Goal: Task Accomplishment & Management: Manage account settings

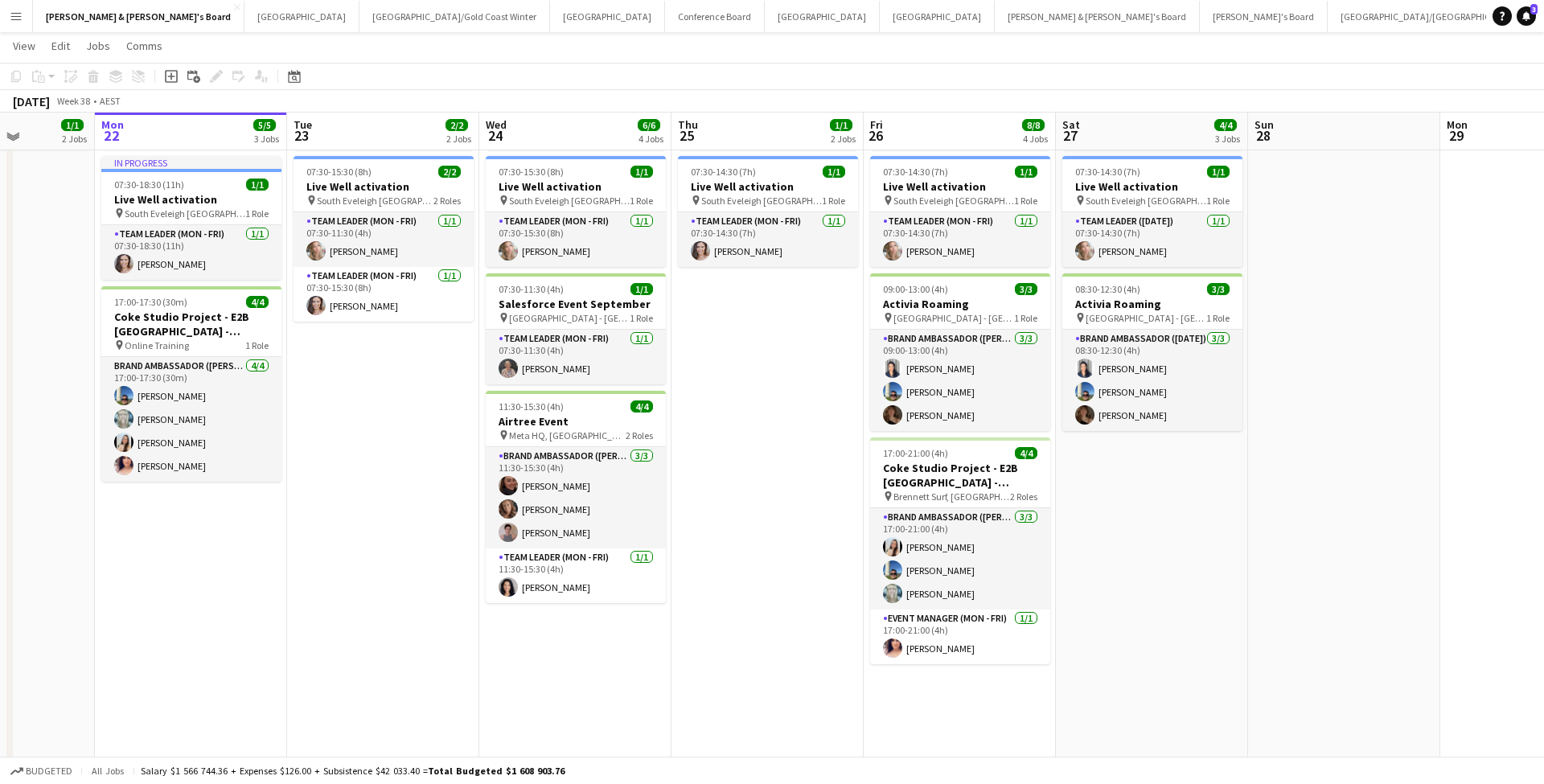
scroll to position [94, 0]
click at [765, 17] on button "Melbourne Close" at bounding box center [823, 16] width 115 height 31
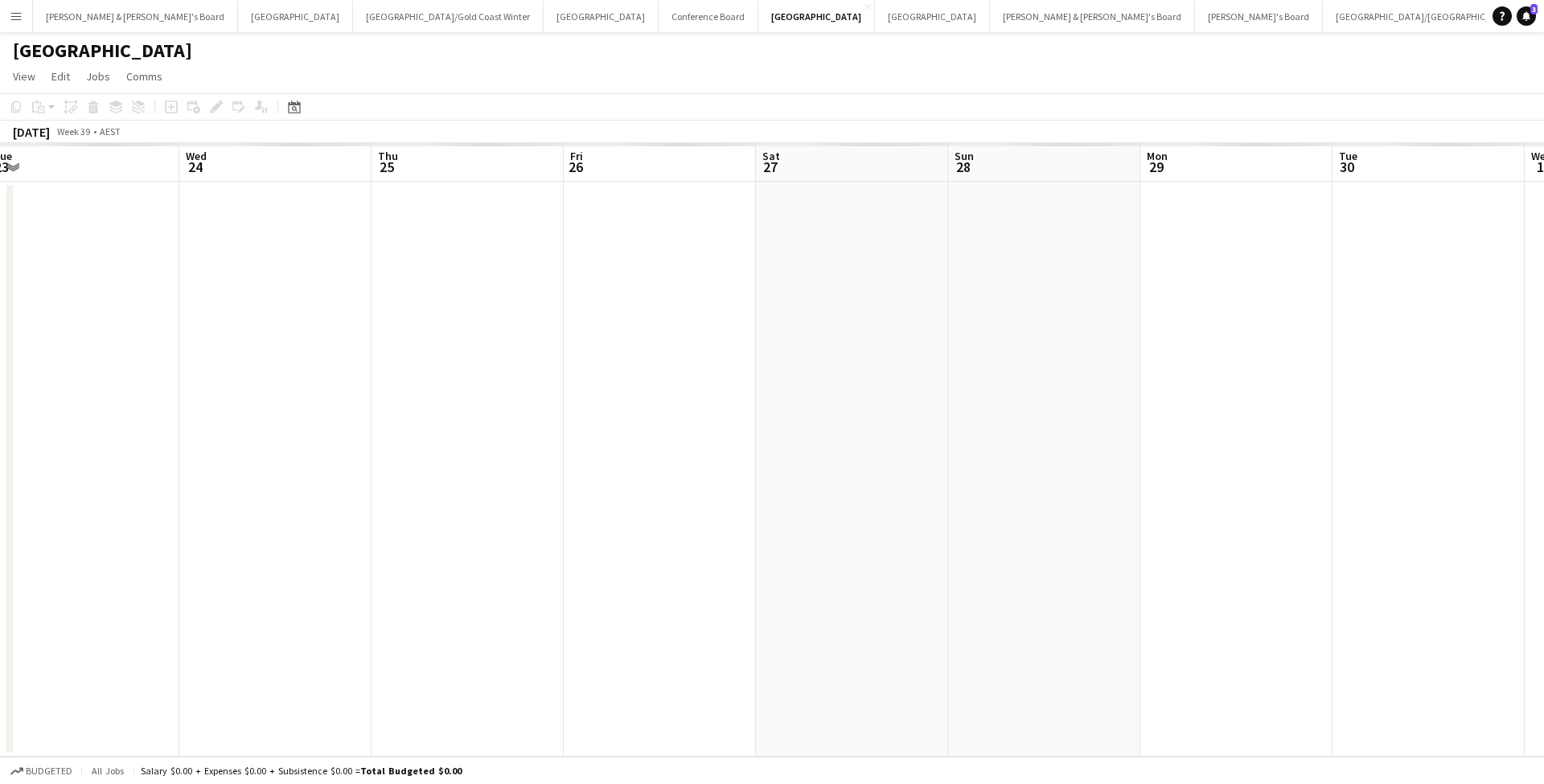
scroll to position [0, 823]
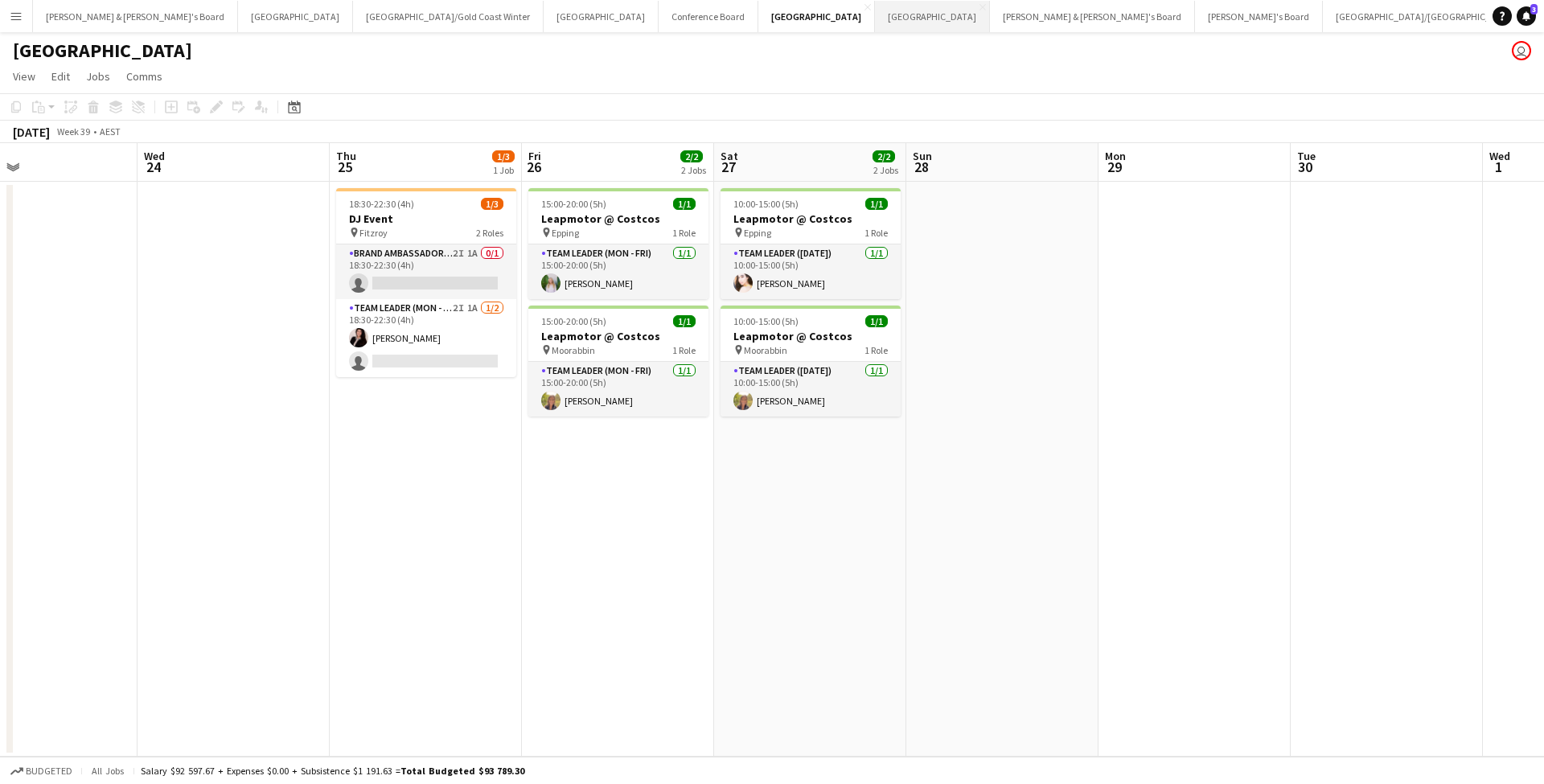
click at [875, 21] on button "Adelaide Close" at bounding box center [932, 16] width 115 height 31
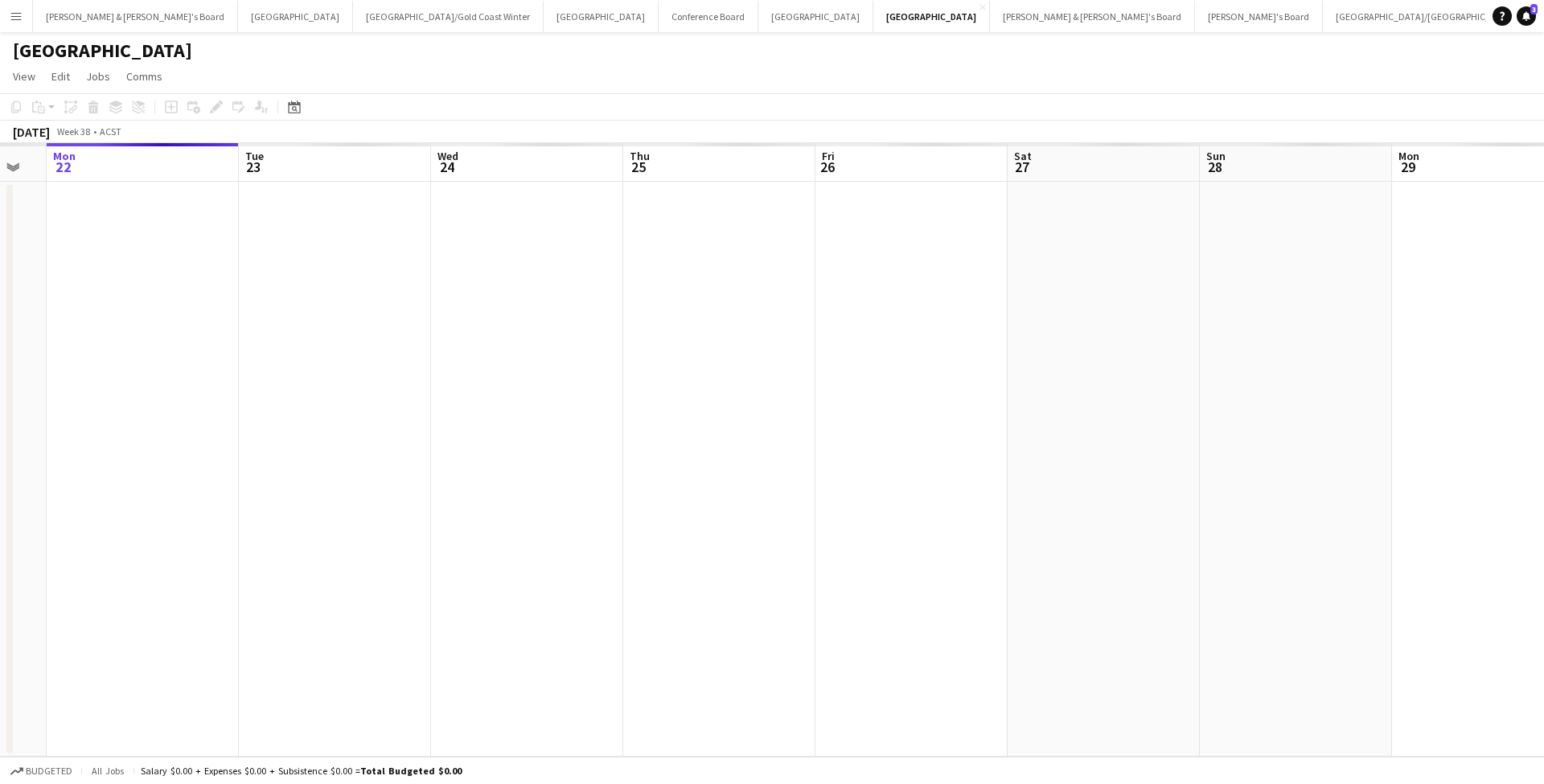
scroll to position [0, 534]
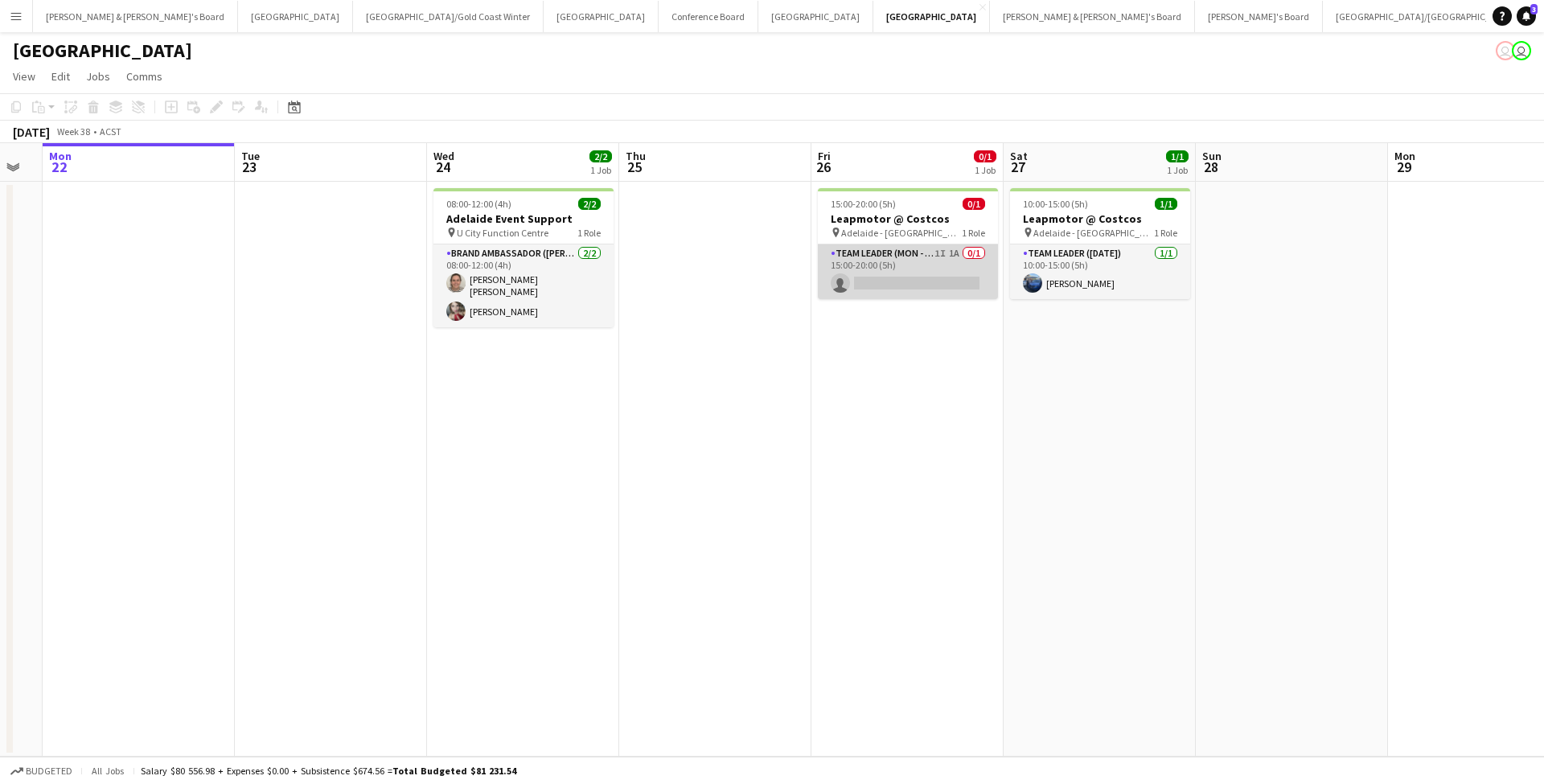
click at [921, 278] on app-card-role "Team Leader (Mon - Fri) 1I 1A 0/1 15:00-20:00 (5h) single-neutral-actions" at bounding box center [908, 272] width 180 height 55
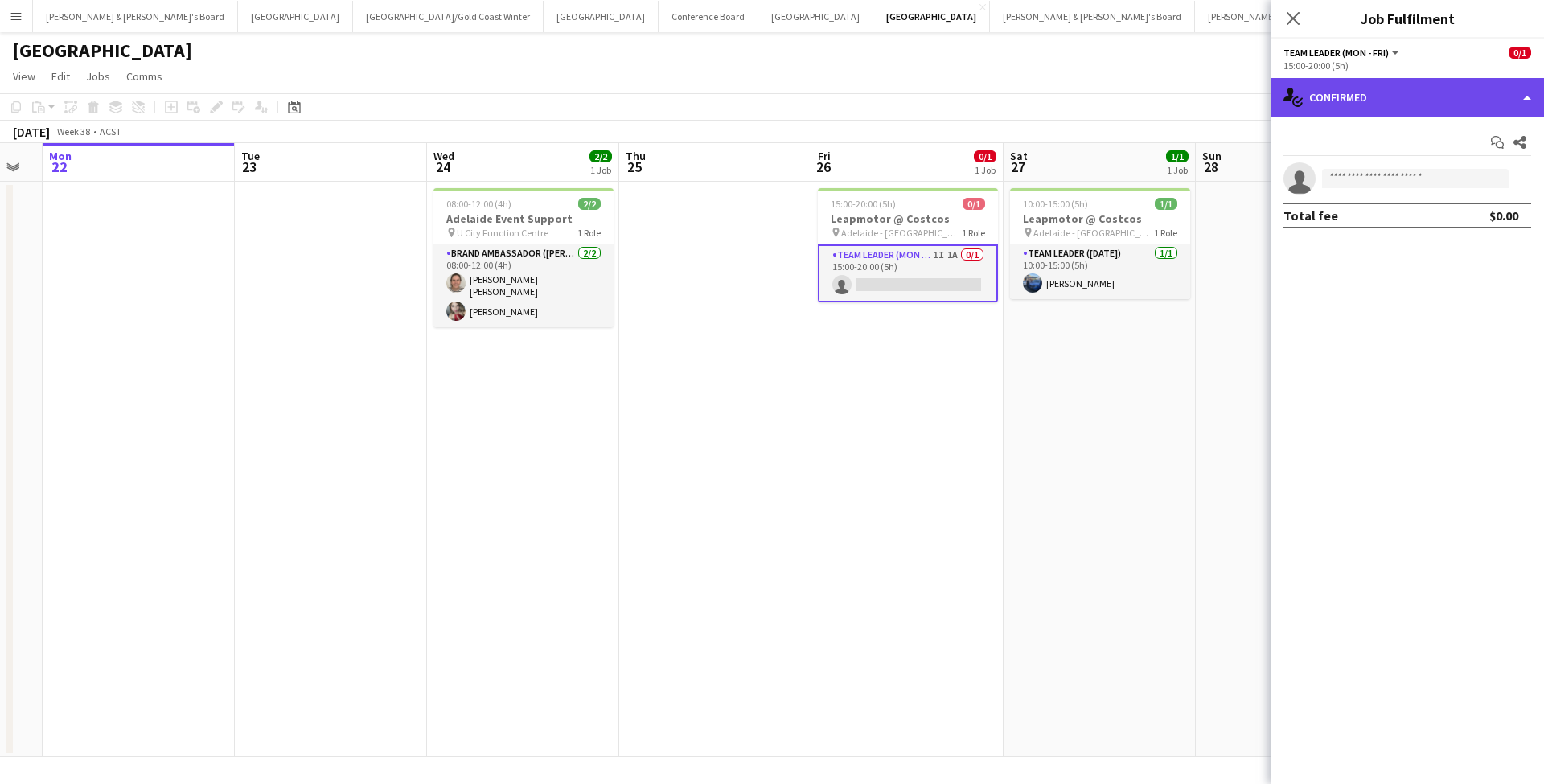
click at [1370, 92] on div "single-neutral-actions-check-2 Confirmed" at bounding box center [1408, 97] width 274 height 39
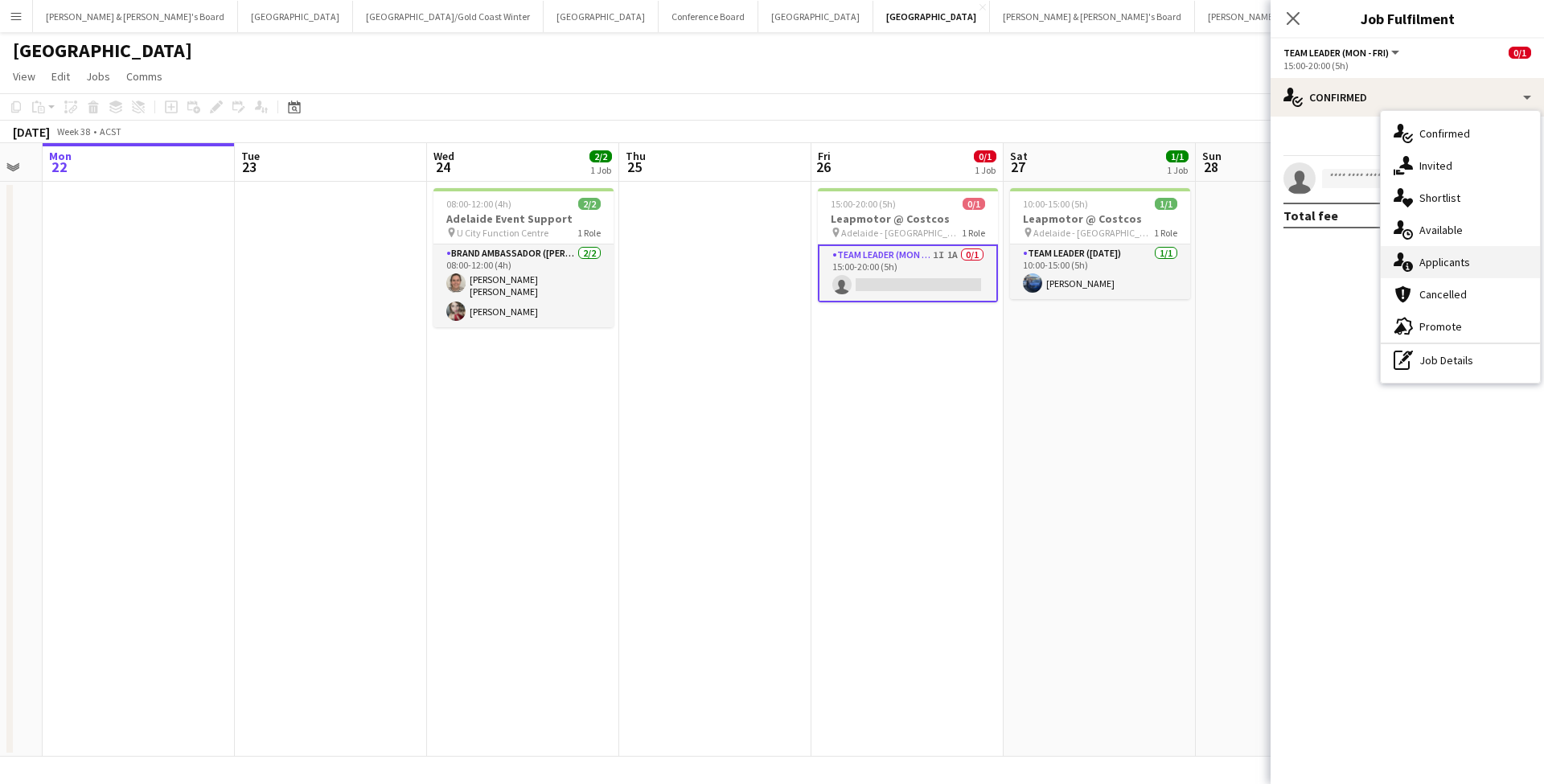
click at [1447, 265] on span "Applicants" at bounding box center [1445, 262] width 51 height 14
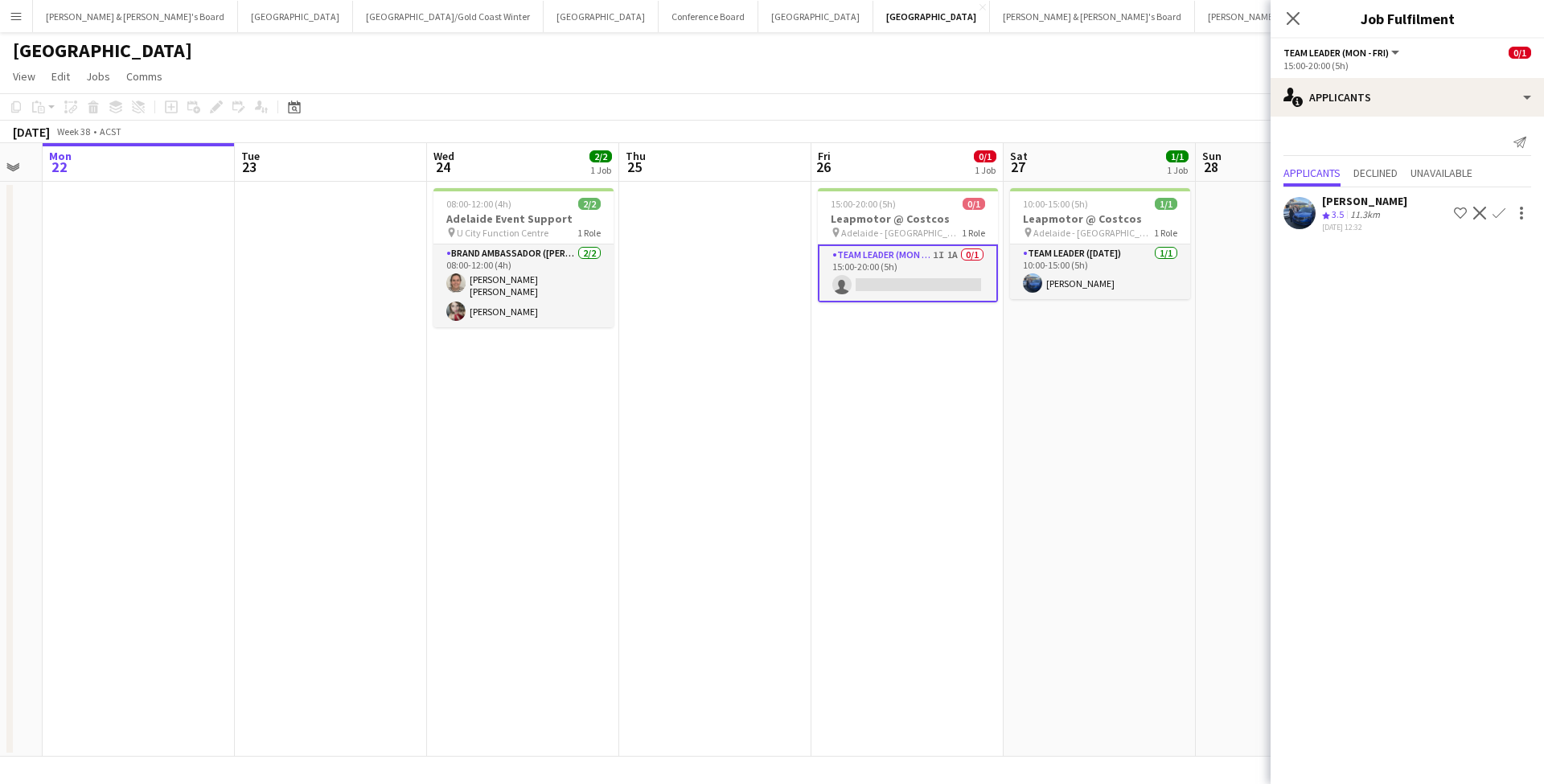
click at [1231, 382] on app-date-cell at bounding box center [1292, 469] width 192 height 575
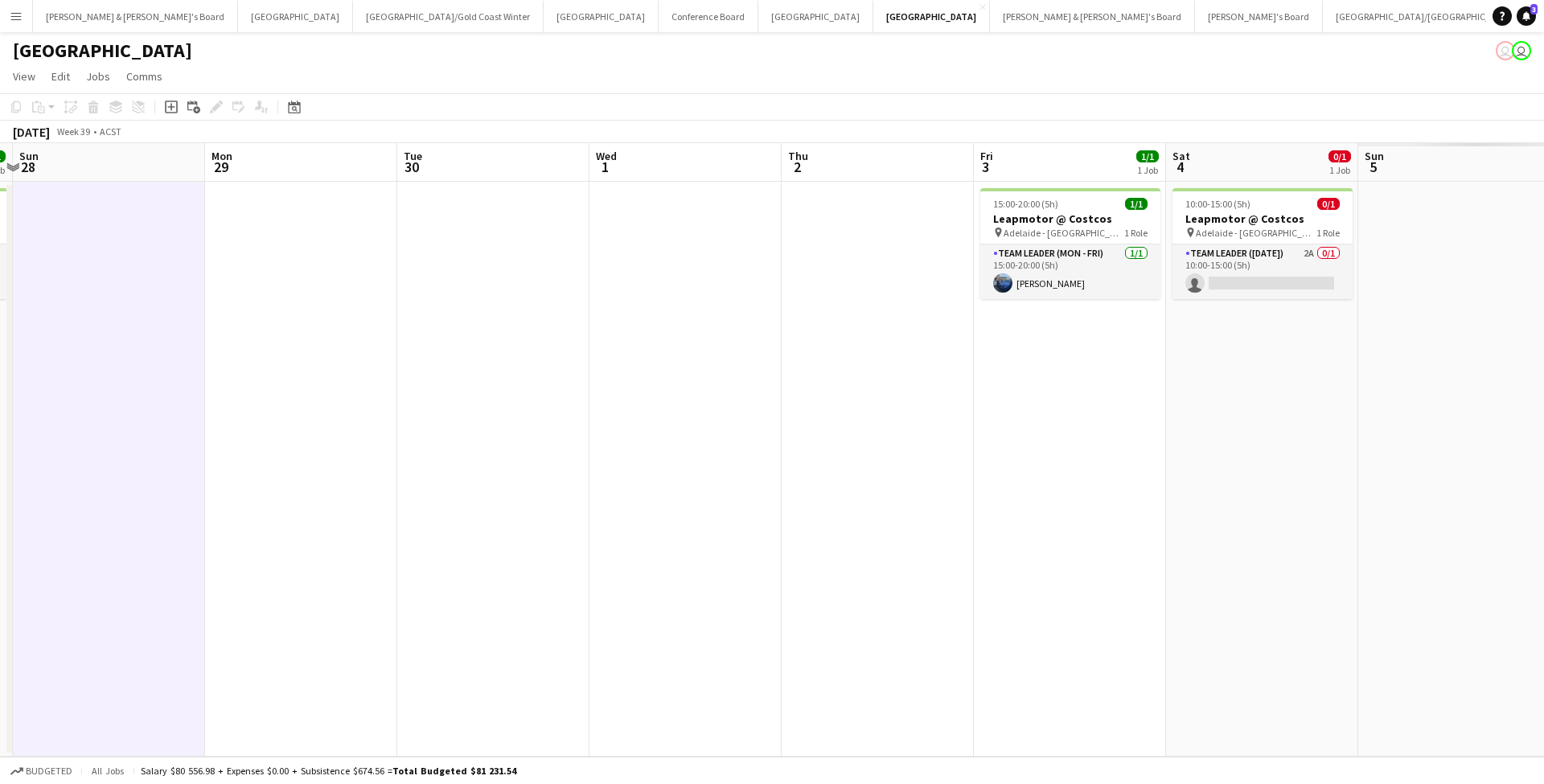
scroll to position [0, 638]
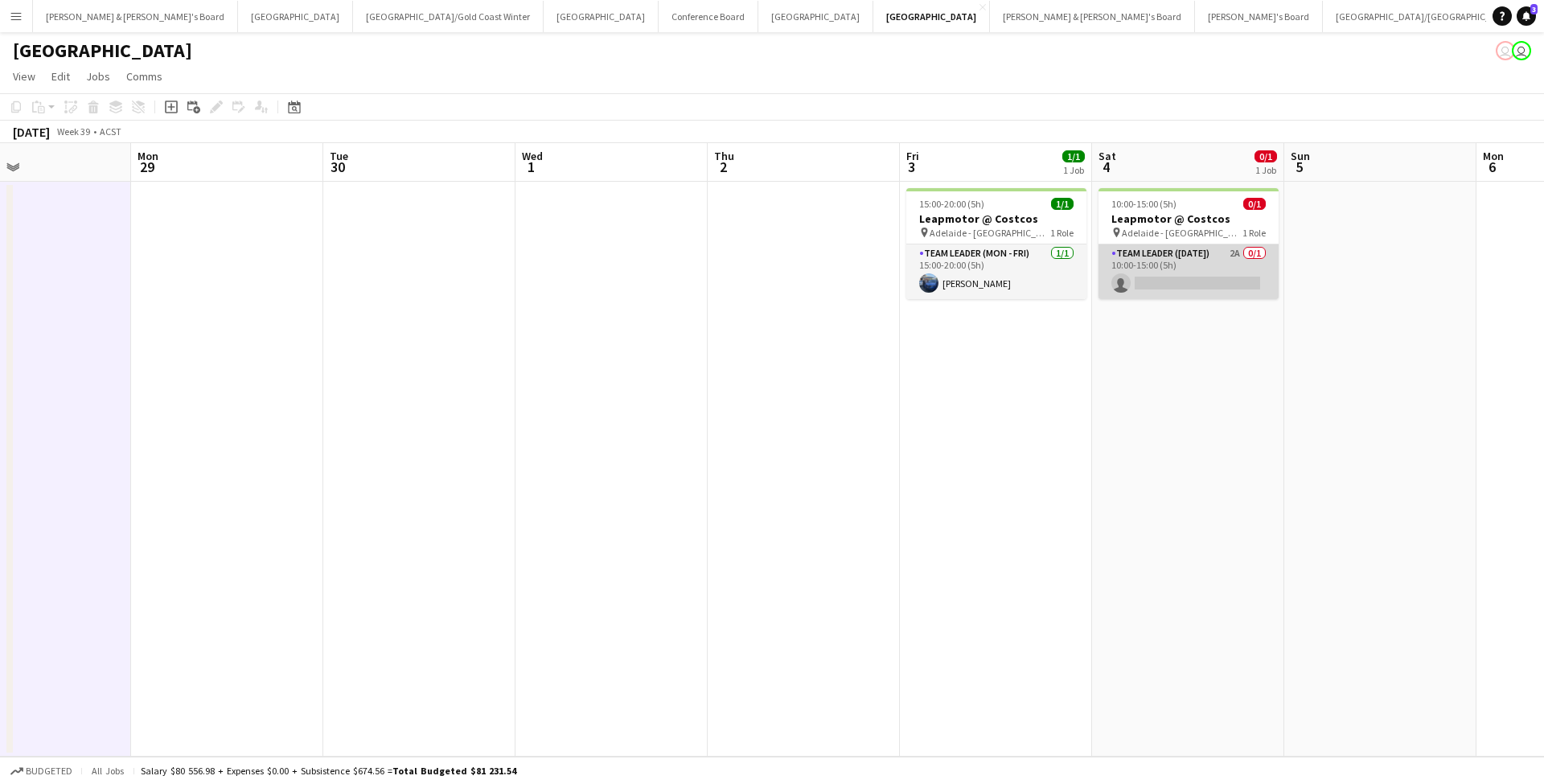
click at [1197, 280] on app-card-role "Team Leader ([DATE]) 2A 0/1 10:00-15:00 (5h) single-neutral-actions" at bounding box center [1189, 272] width 180 height 55
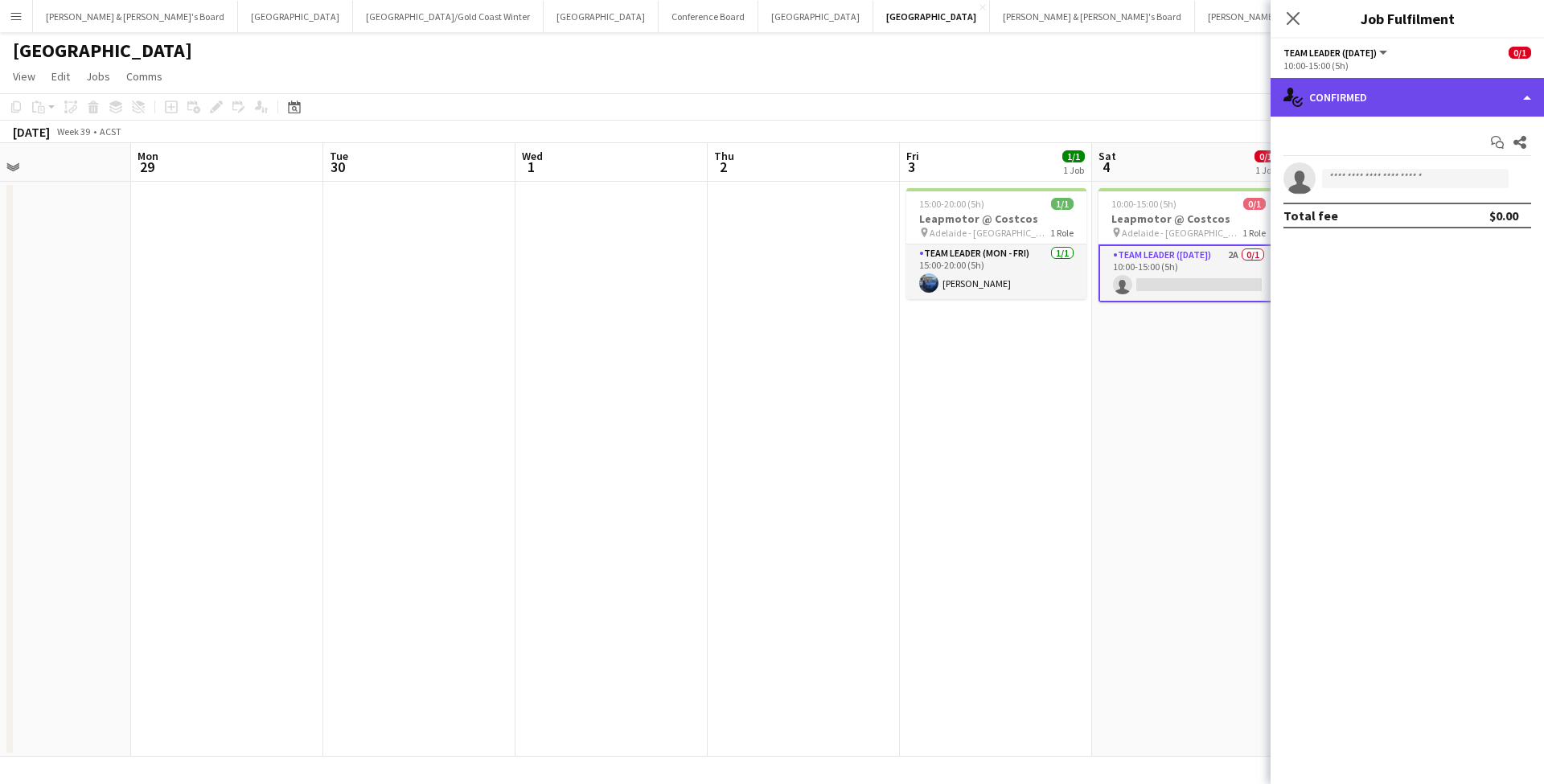
click at [1372, 91] on div "single-neutral-actions-check-2 Confirmed" at bounding box center [1408, 97] width 274 height 39
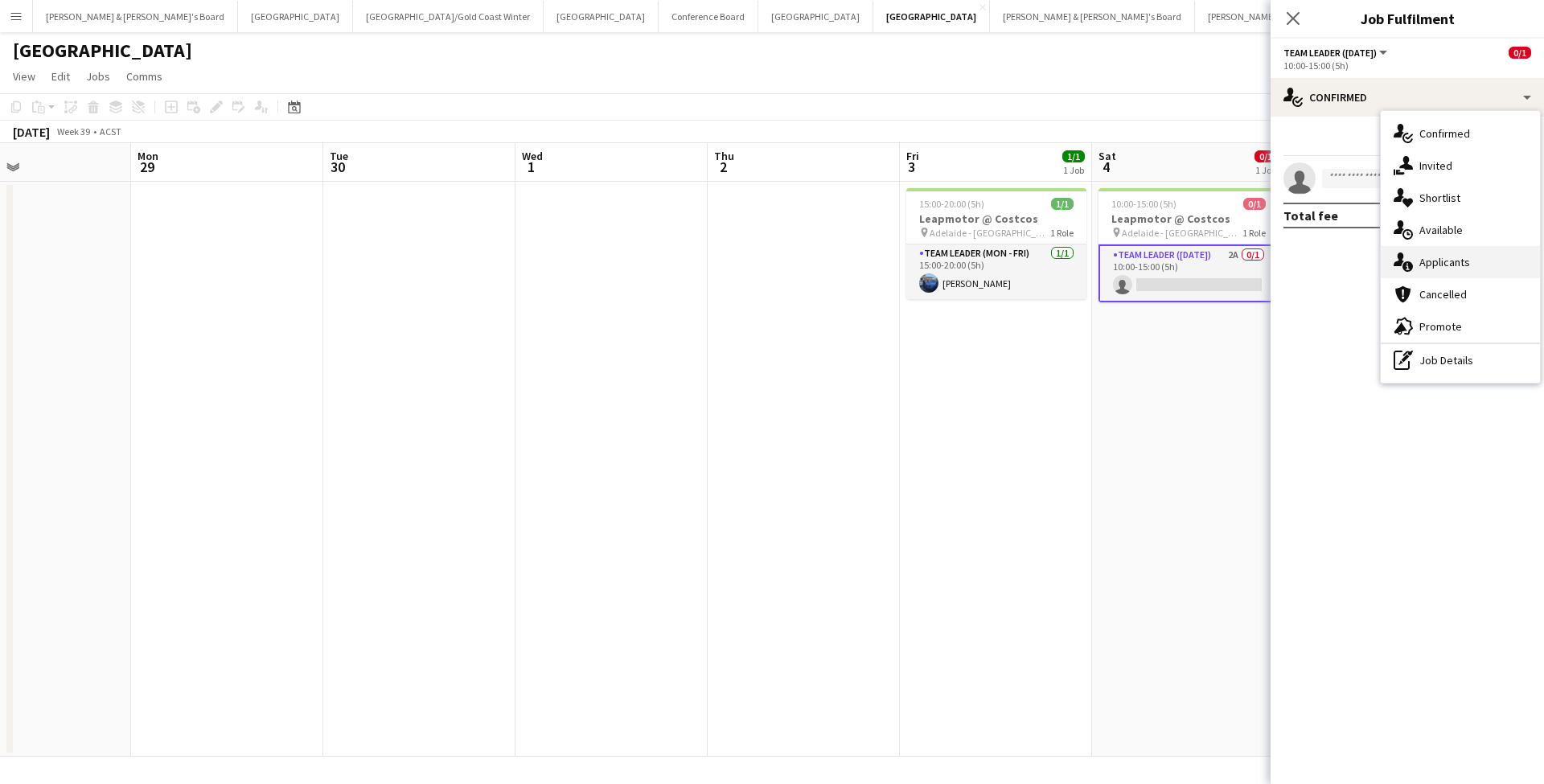
click at [1464, 252] on div "single-neutral-actions-information Applicants" at bounding box center [1461, 262] width 160 height 32
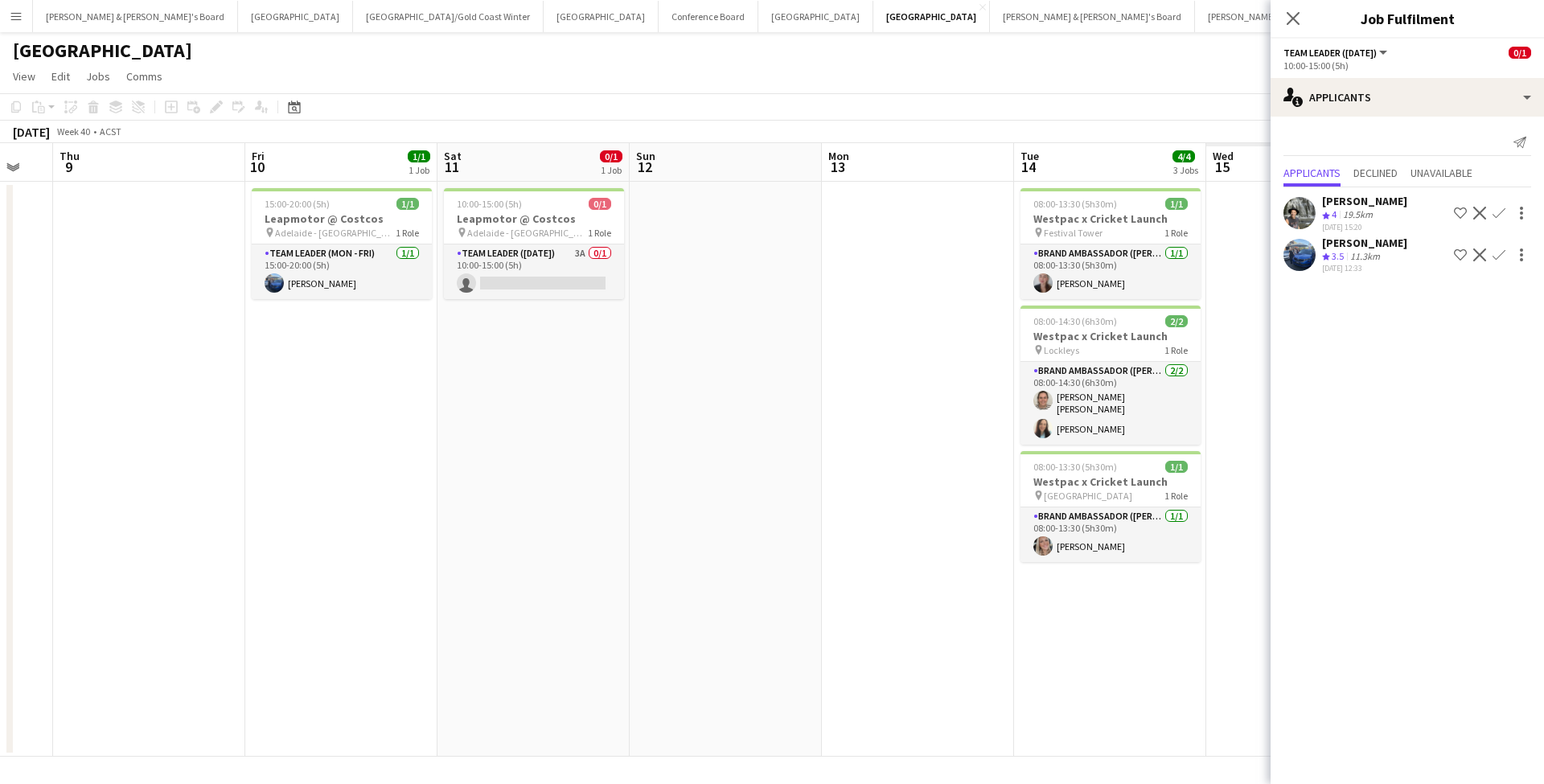
scroll to position [0, 755]
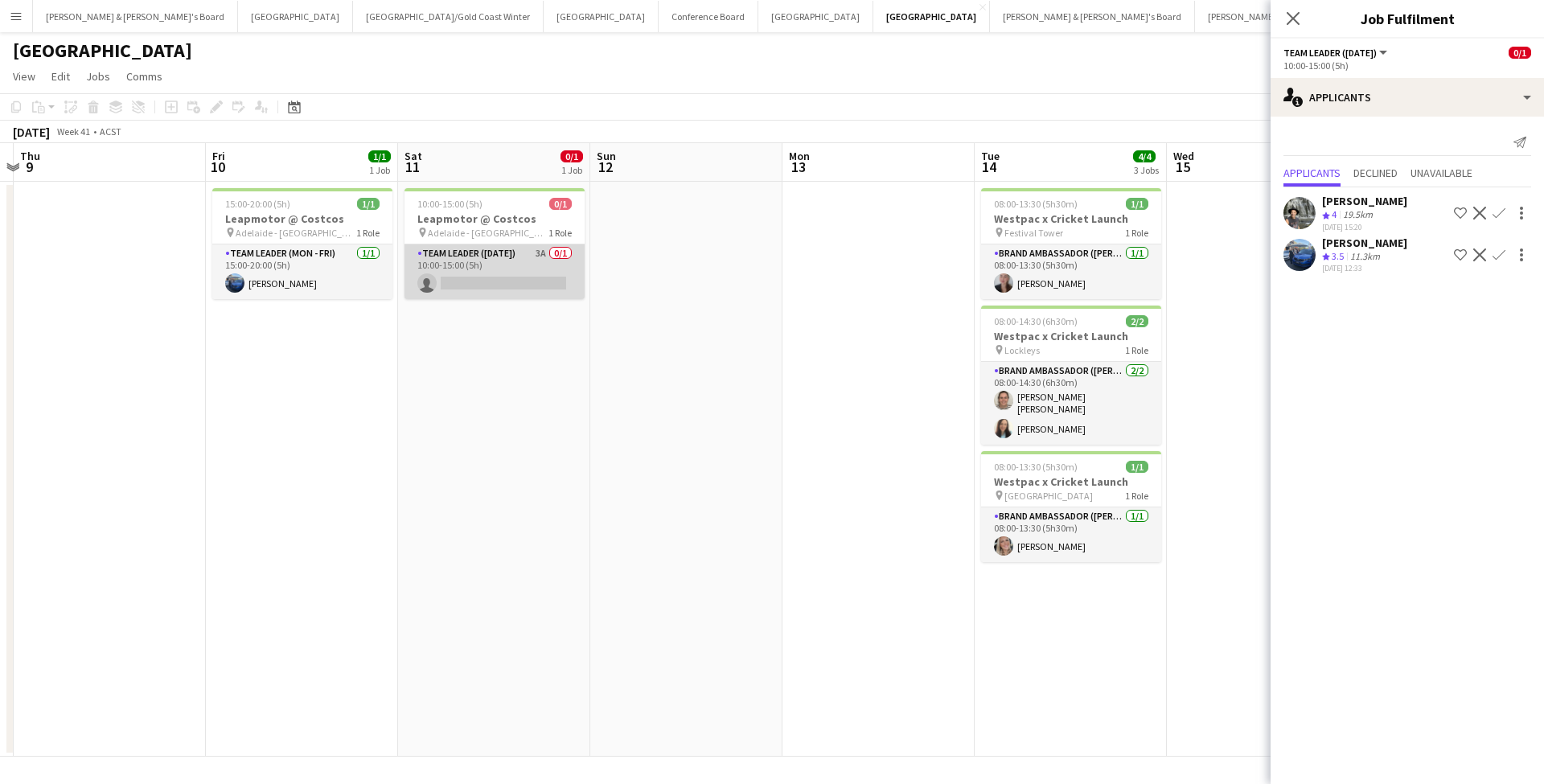
click at [499, 282] on app-card-role "Team Leader ([DATE]) 3A 0/1 10:00-15:00 (5h) single-neutral-actions" at bounding box center [494, 272] width 180 height 55
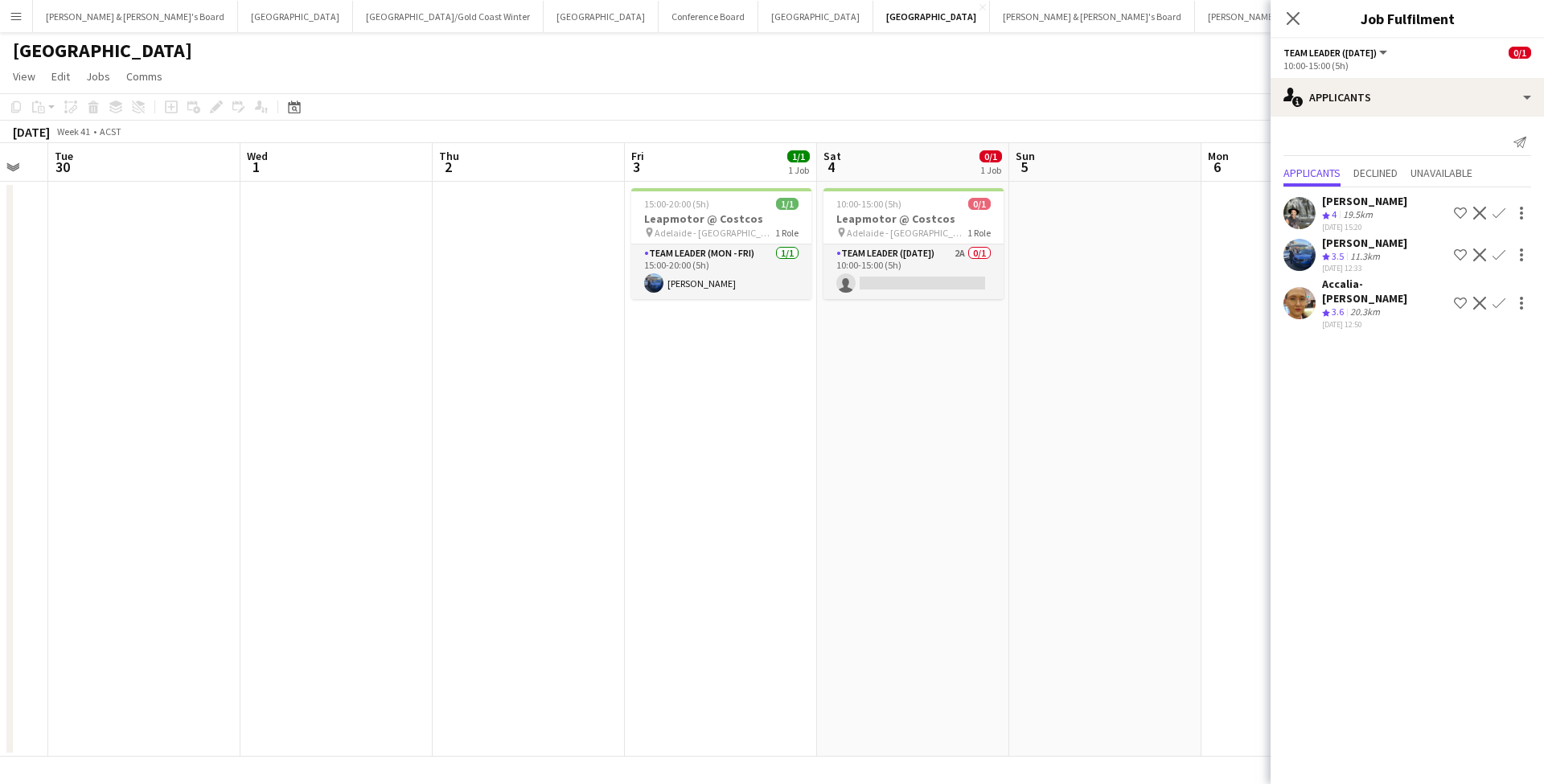
scroll to position [0, 441]
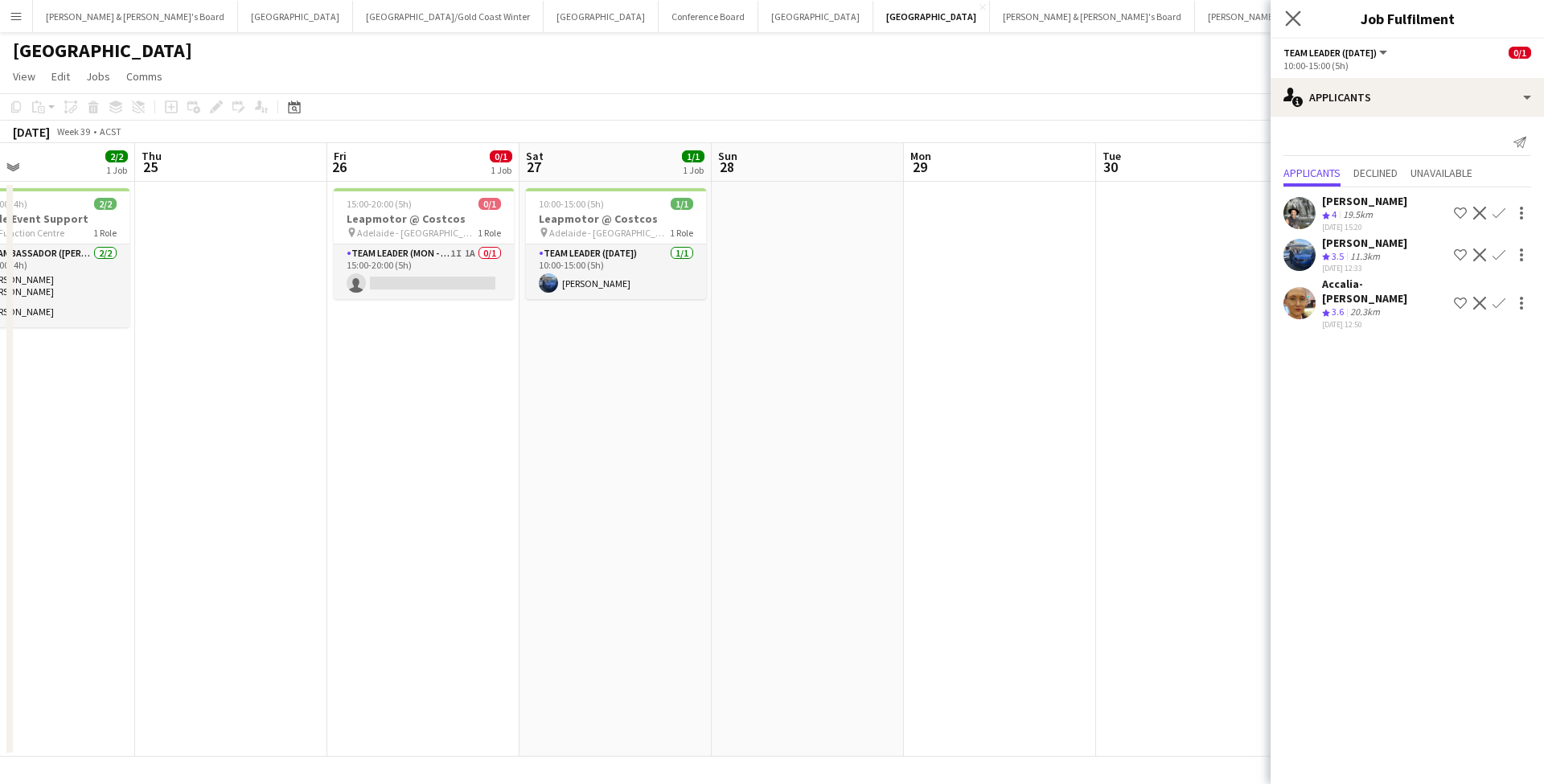
click at [1302, 23] on app-icon "Close pop-in" at bounding box center [1294, 19] width 23 height 23
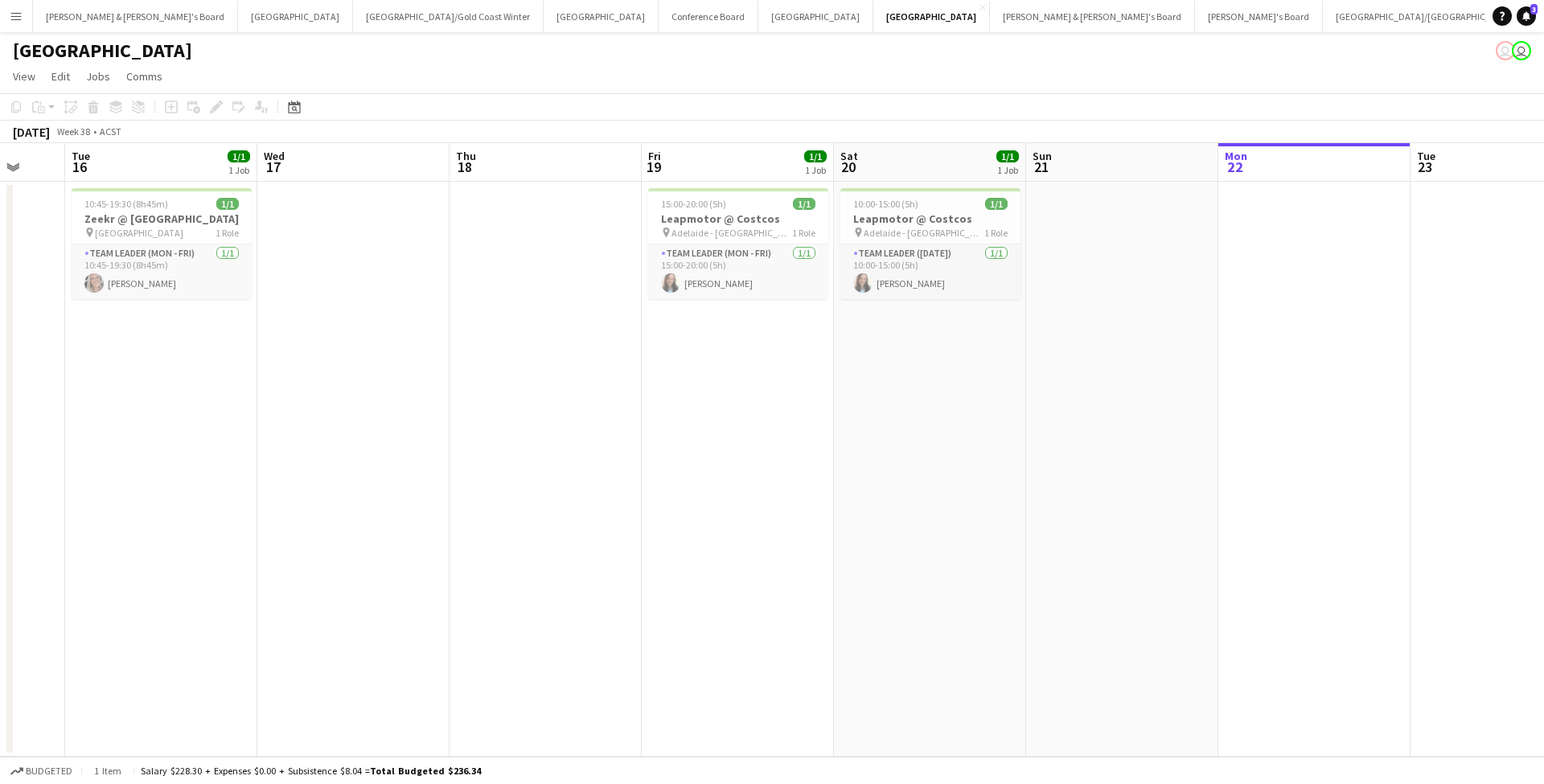
scroll to position [0, 509]
click at [91, 12] on button "[PERSON_NAME] & [PERSON_NAME]'s Board Close" at bounding box center [135, 16] width 205 height 31
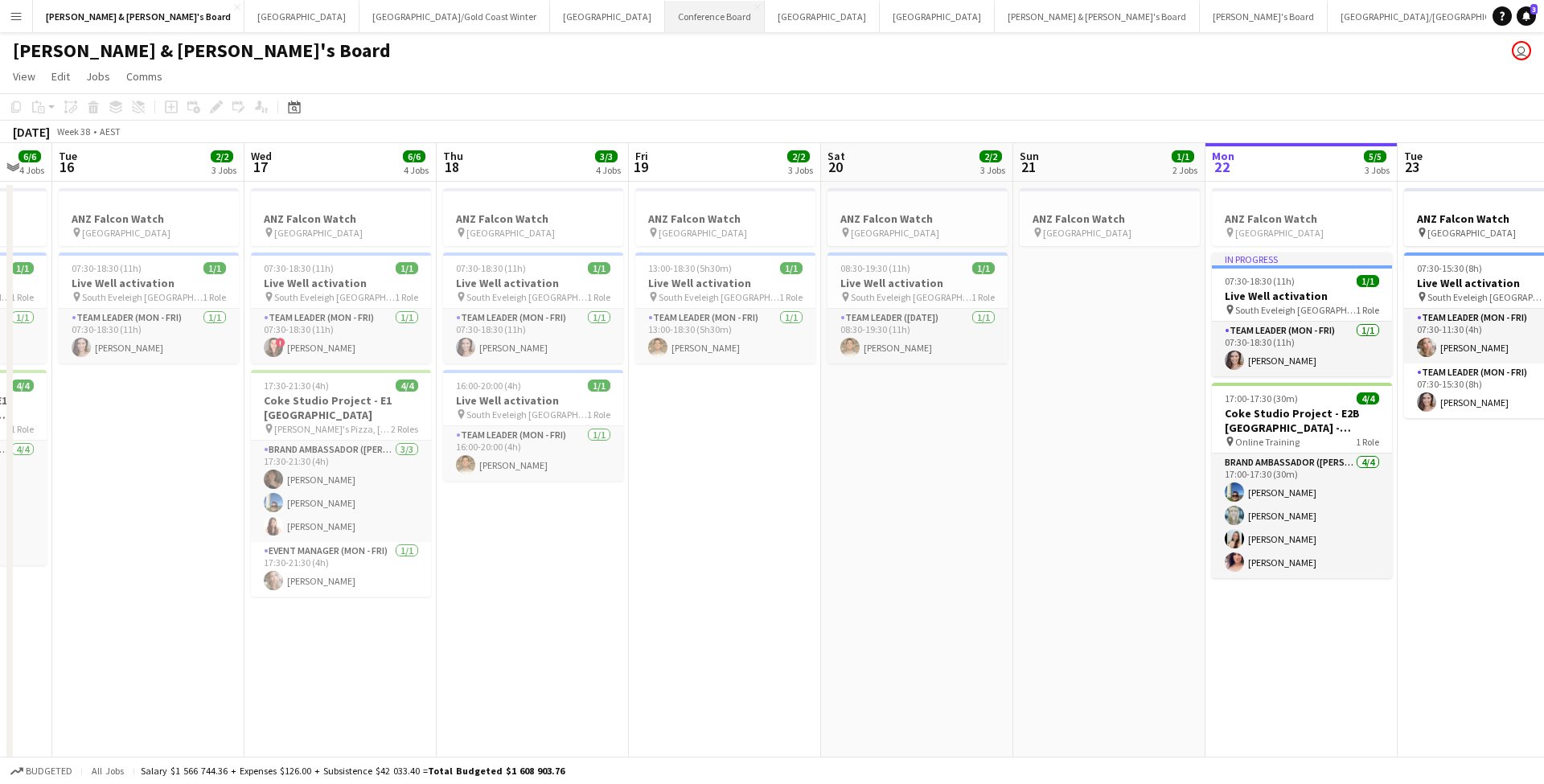
click at [666, 19] on button "Conference Board Close" at bounding box center [715, 16] width 100 height 31
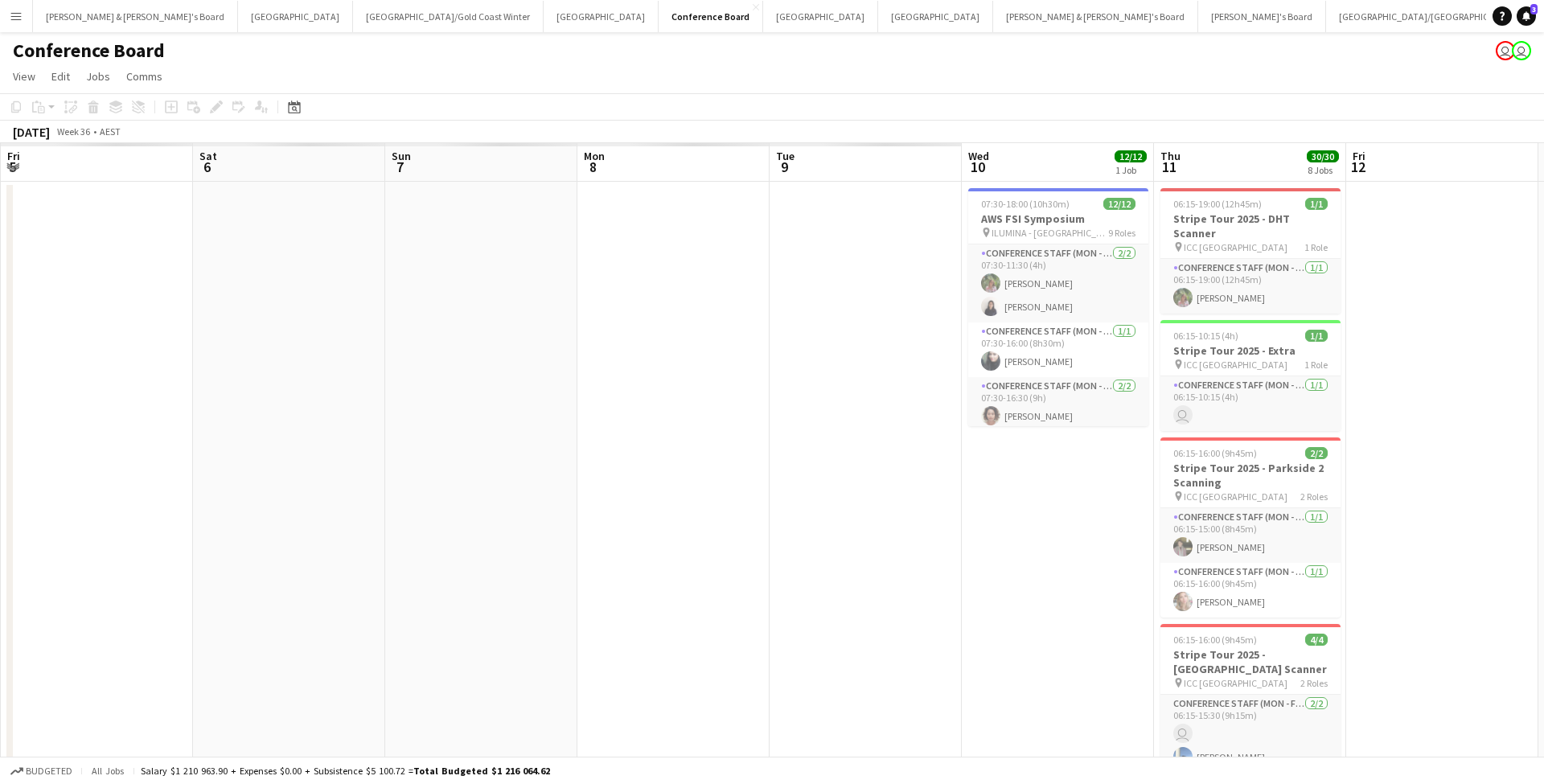
scroll to position [0, 363]
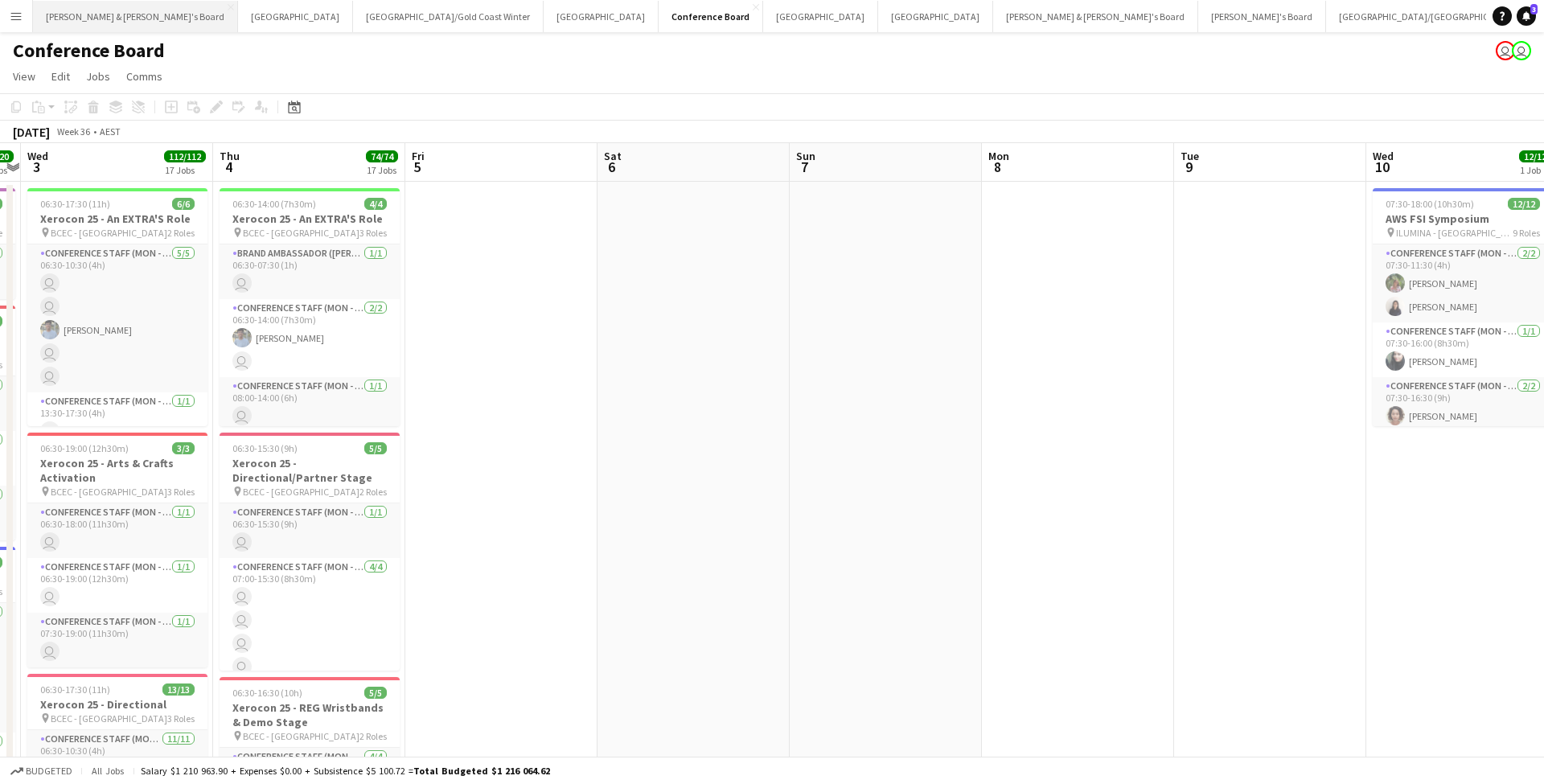
click at [92, 18] on button "[PERSON_NAME] & [PERSON_NAME]'s Board Close" at bounding box center [135, 16] width 205 height 31
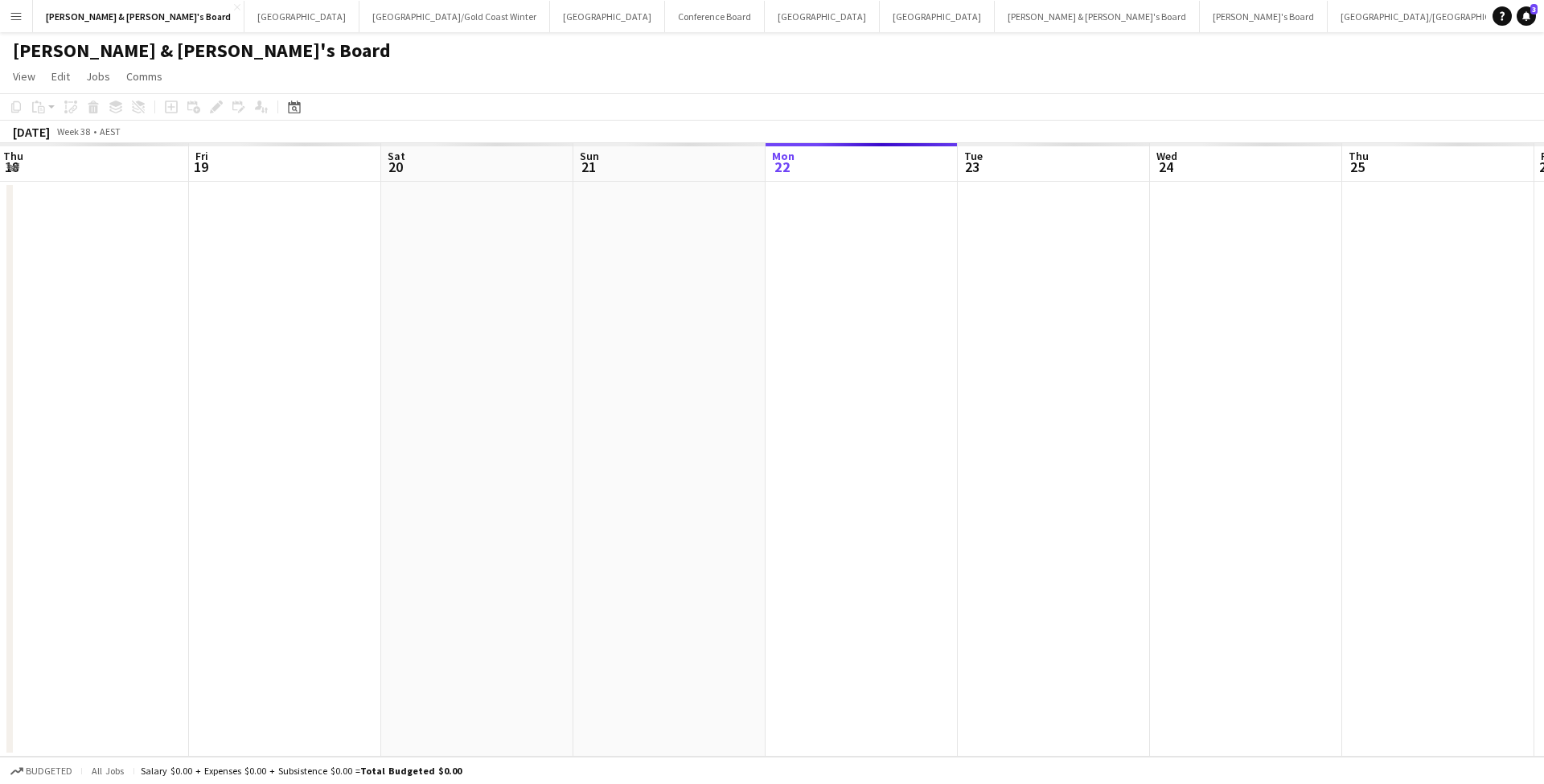
scroll to position [0, 499]
